Goal: Task Accomplishment & Management: Use online tool/utility

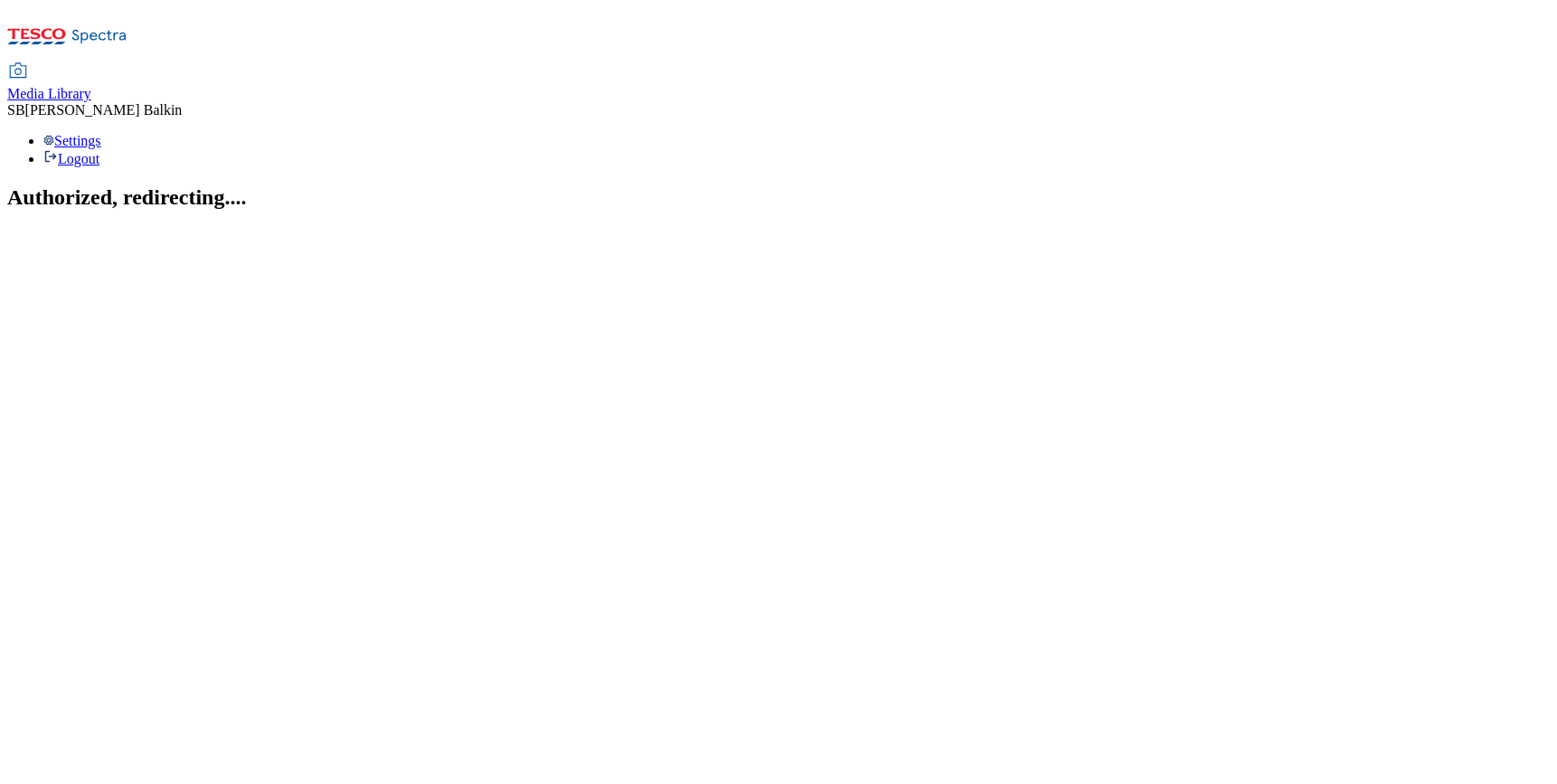
click at [91, 86] on span "Media Library" at bounding box center [49, 94] width 84 height 16
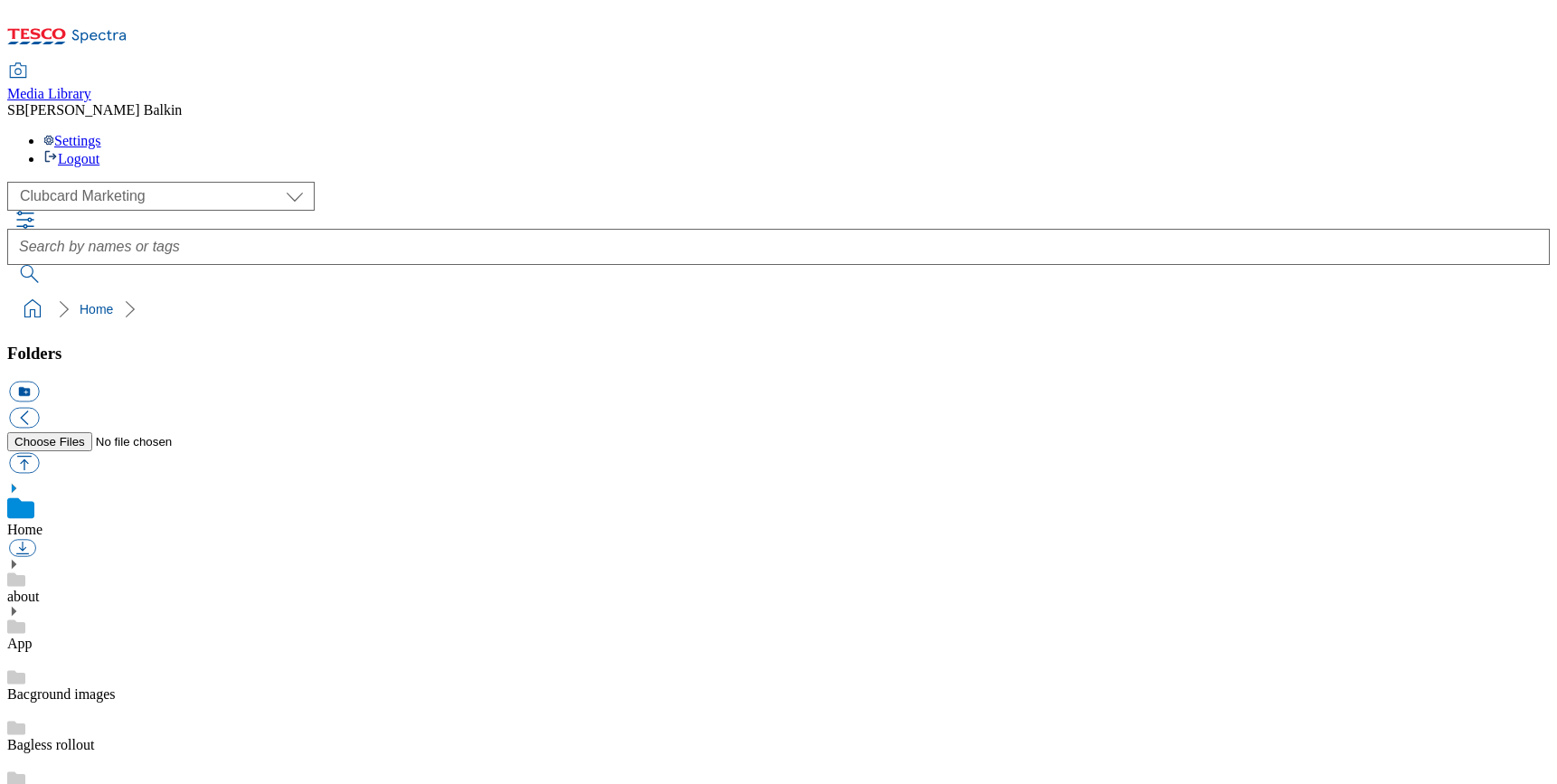
scroll to position [1, 0]
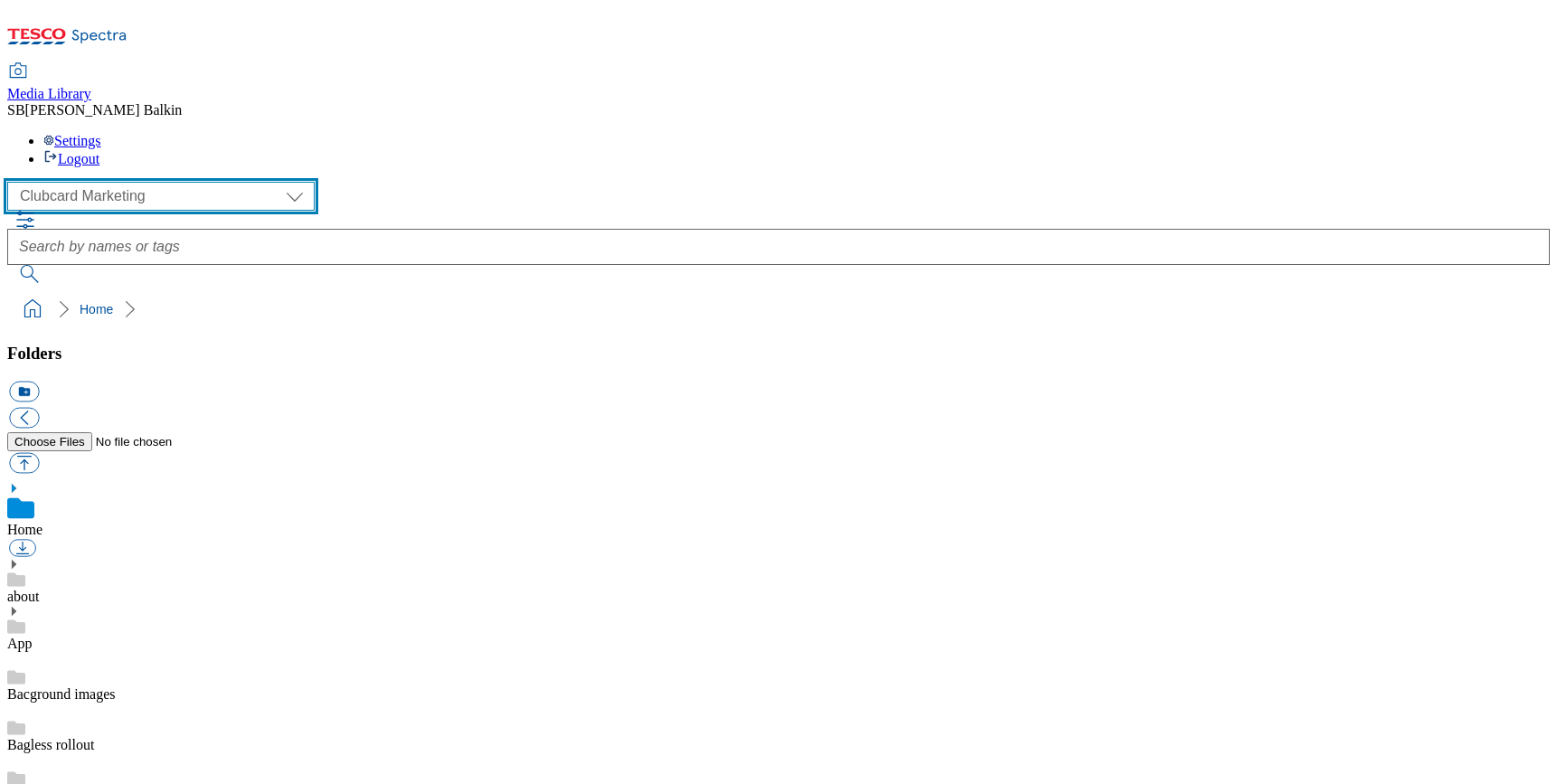
click at [170, 182] on select "Clubcard Marketing Dotcom UK FnF Stores GHS Marketing [GEOGRAPHIC_DATA] GHS Pro…" at bounding box center [160, 196] width 308 height 29
select select "flare-ghs-mktg"
click at [13, 182] on select "Clubcard Marketing Dotcom UK FnF Stores GHS Marketing [GEOGRAPHIC_DATA] GHS Pro…" at bounding box center [160, 196] width 308 height 29
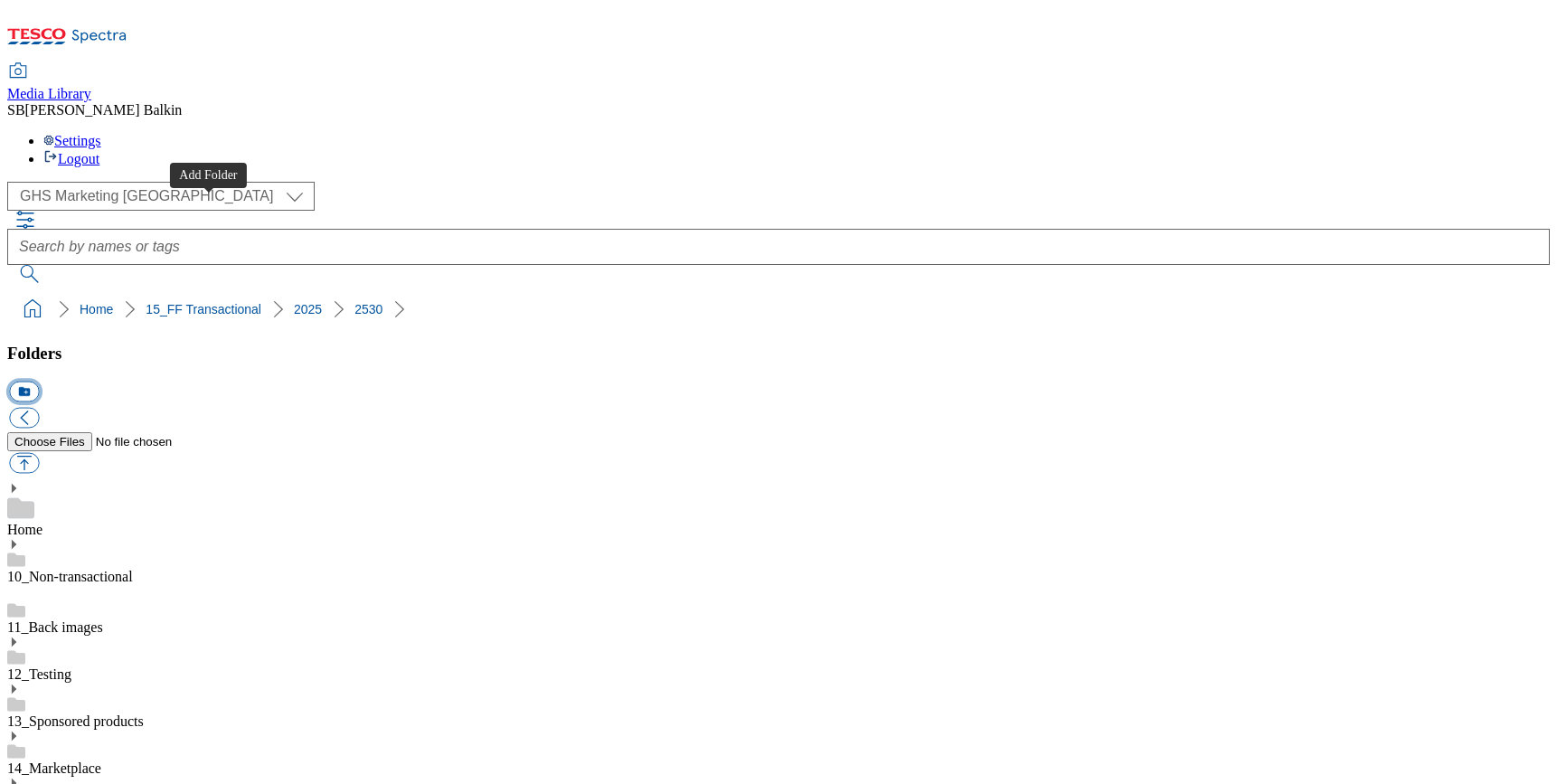
click at [39, 382] on button "icon_new_folder" at bounding box center [23, 392] width 30 height 21
type input "Style It Out"
click at [39, 382] on button "icon_new_folder" at bounding box center [23, 392] width 30 height 21
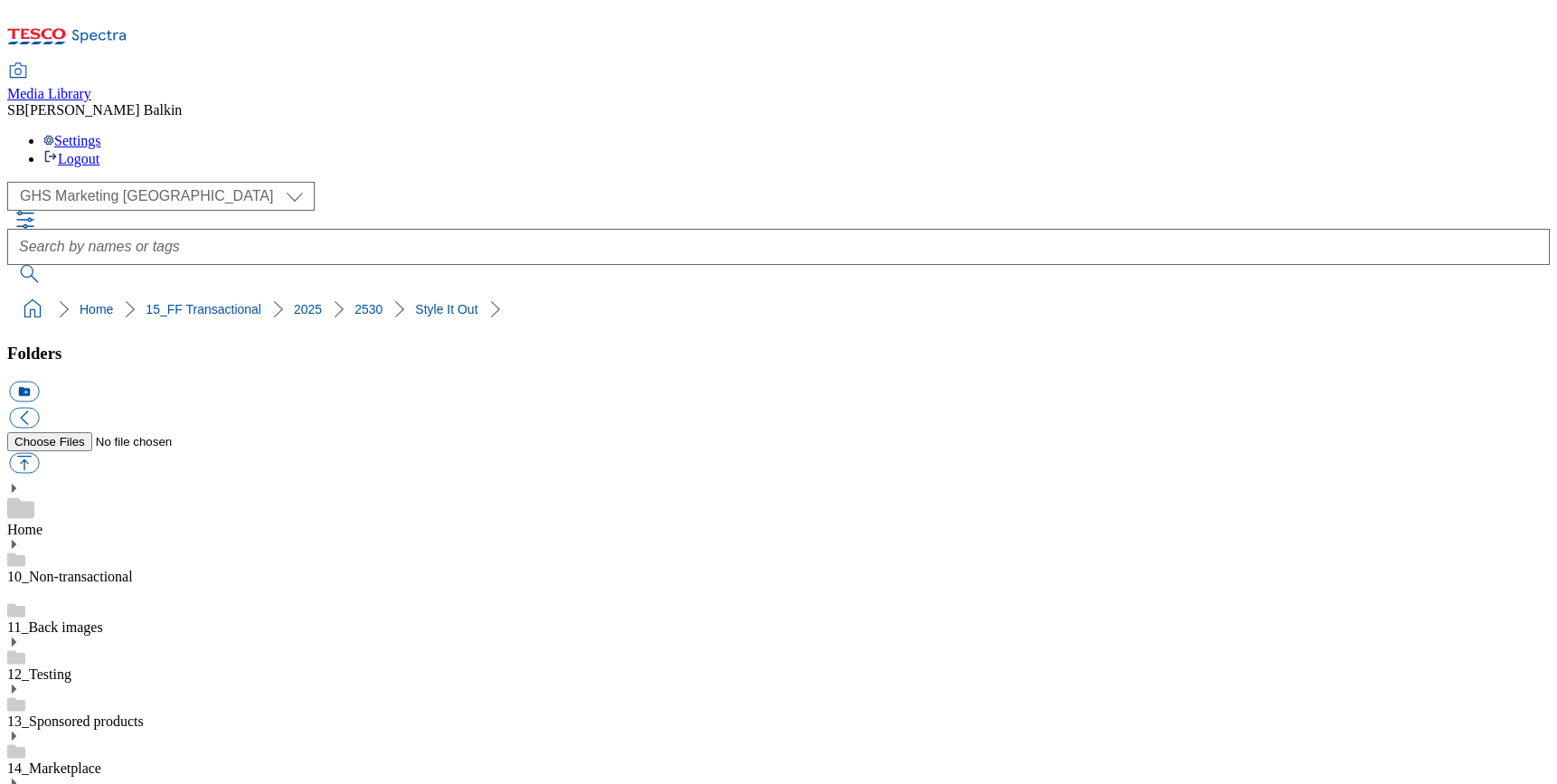
type input "BL"
click at [39, 382] on button "icon_new_folder" at bounding box center [23, 392] width 30 height 21
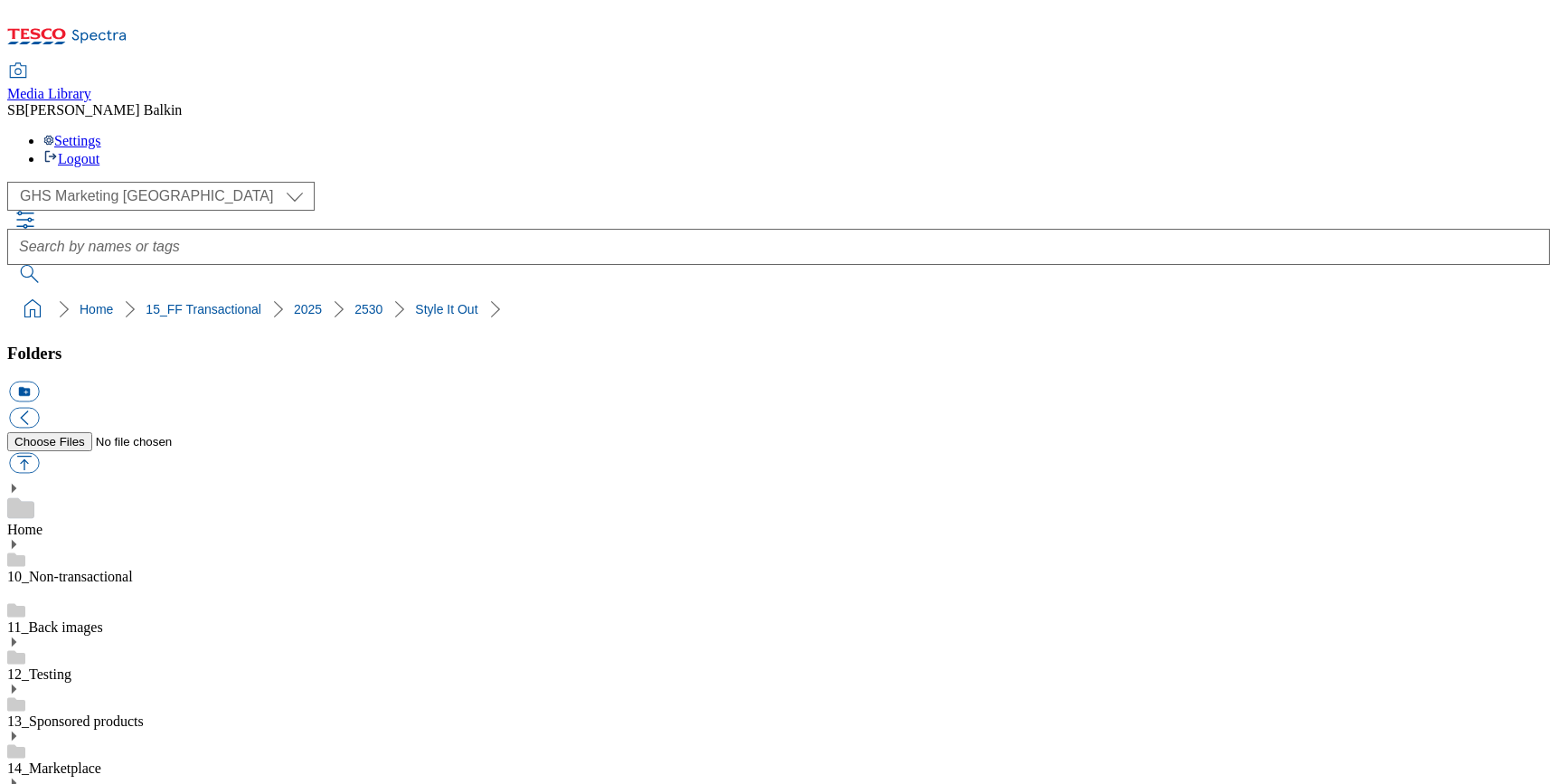
type input "Hub"
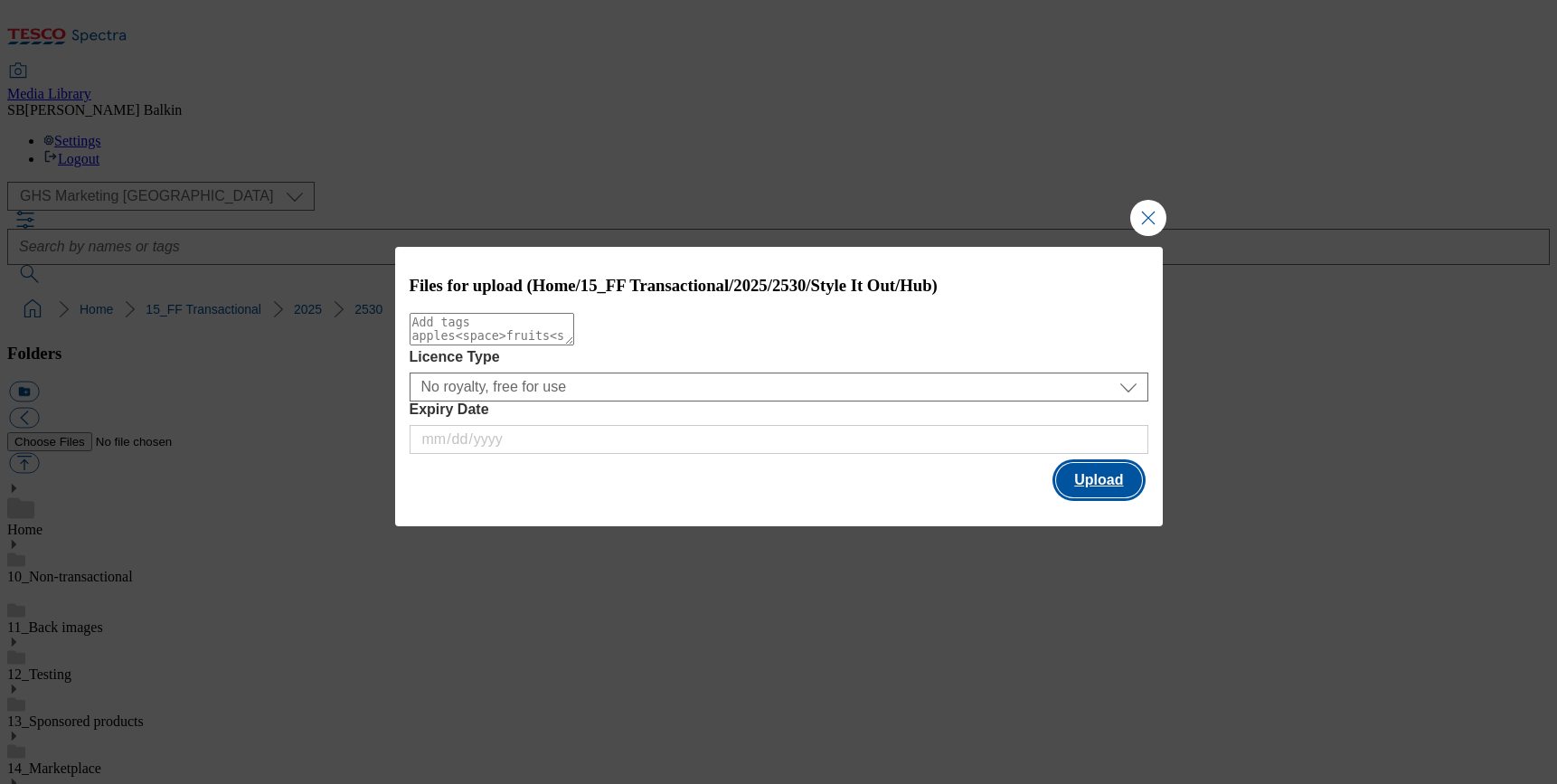
click at [1104, 476] on button "Upload" at bounding box center [1098, 479] width 85 height 34
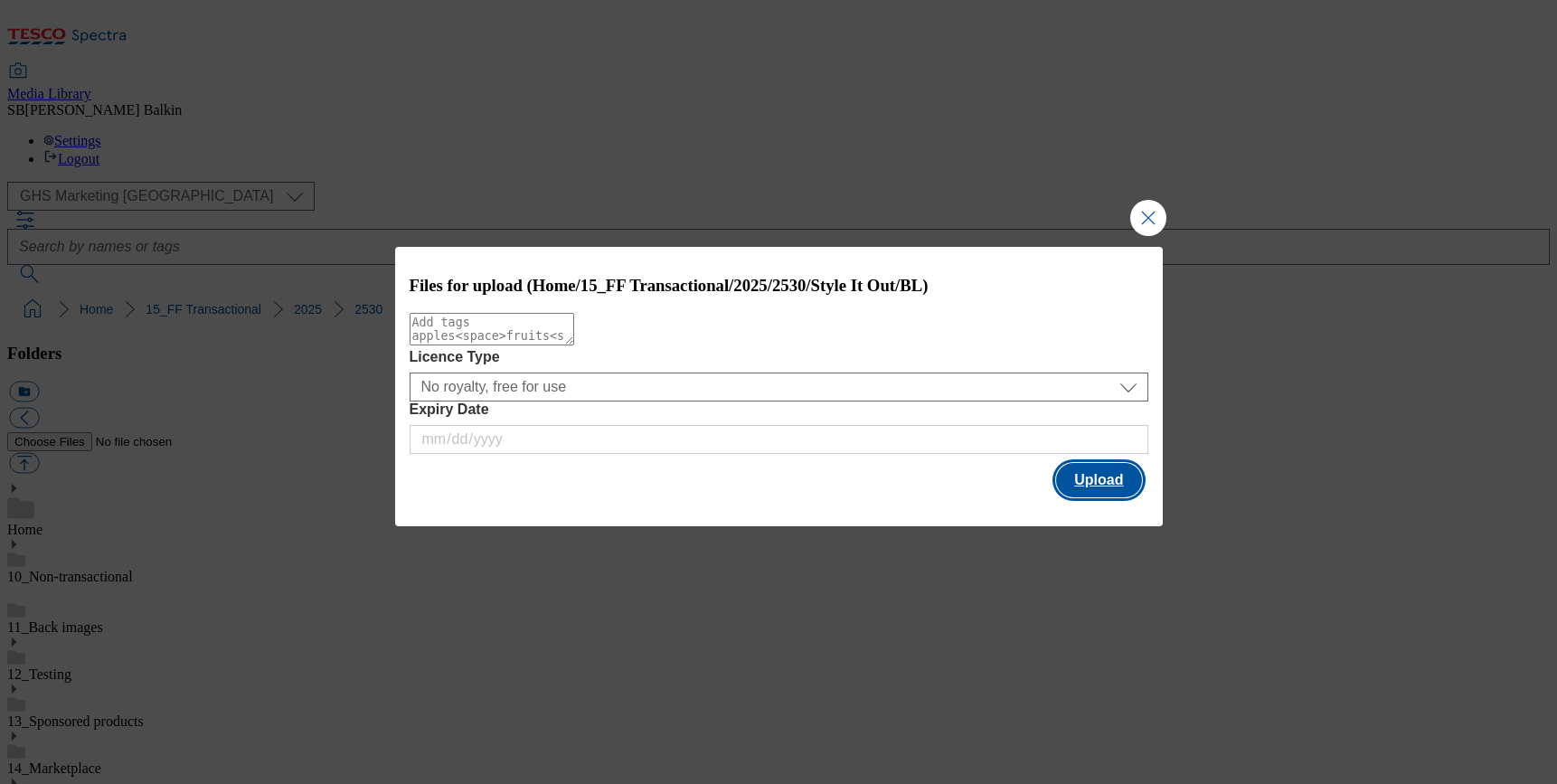
click at [1133, 497] on button "Upload" at bounding box center [1098, 479] width 85 height 34
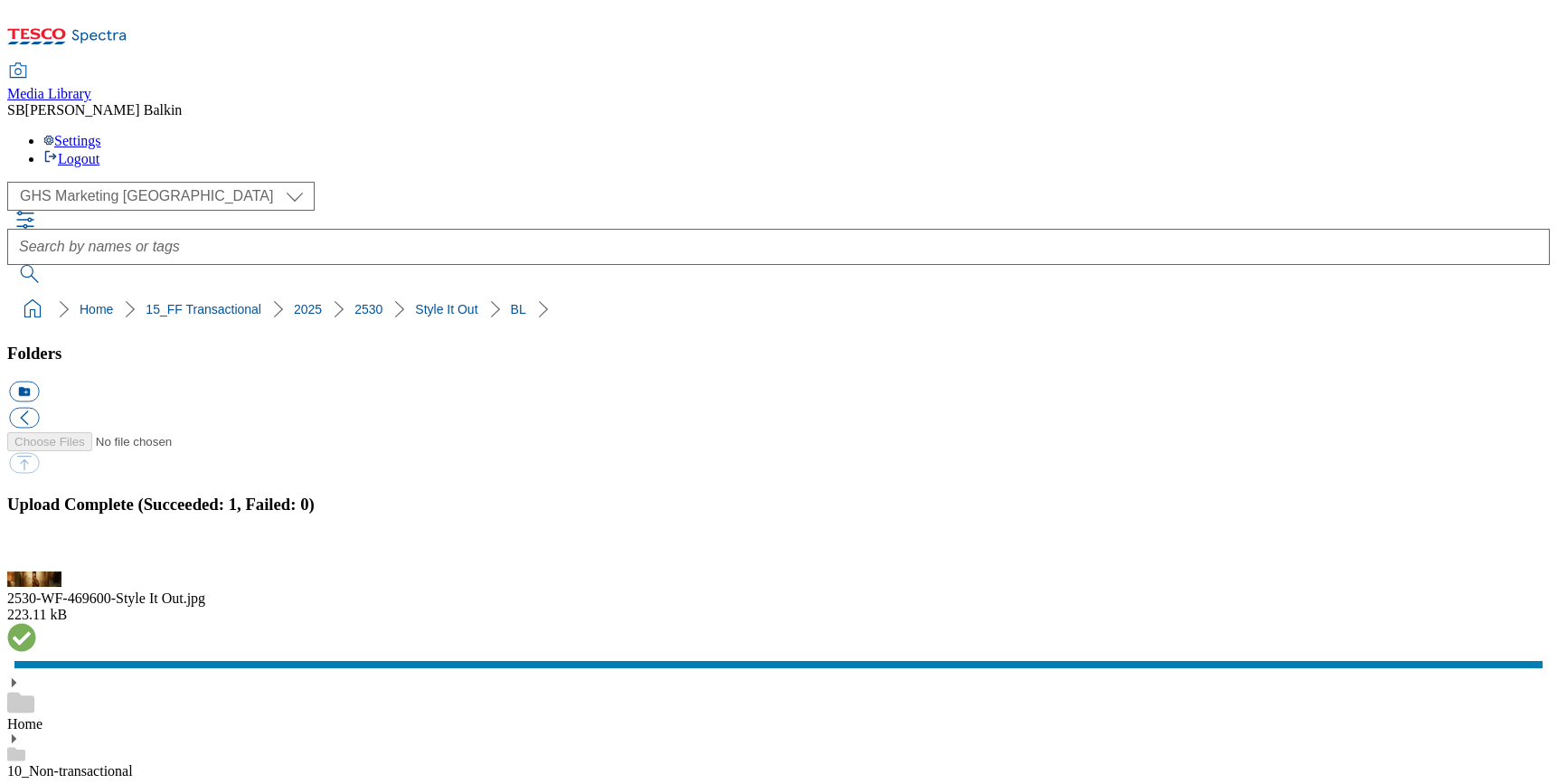
drag, startPoint x: 8, startPoint y: 168, endPoint x: 431, endPoint y: 164, distance: 423.0
click at [431, 292] on nav "Home 15_FF Transactional 2025 2530 Style It Out" at bounding box center [778, 309] width 1542 height 34
copy ol "Home 15_FF Transactional 2025 2530 Style It Out"
